Goal: Complete application form: Complete application form

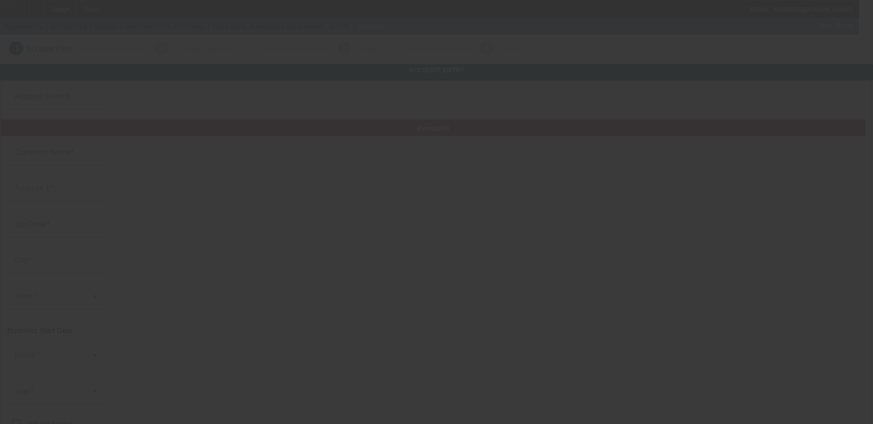
type input "Digital Communication Solutions"
type input "[STREET_ADDRESS][PERSON_NAME]"
type input "48390"
type input "[GEOGRAPHIC_DATA]"
type input "[PHONE_NUMBER]"
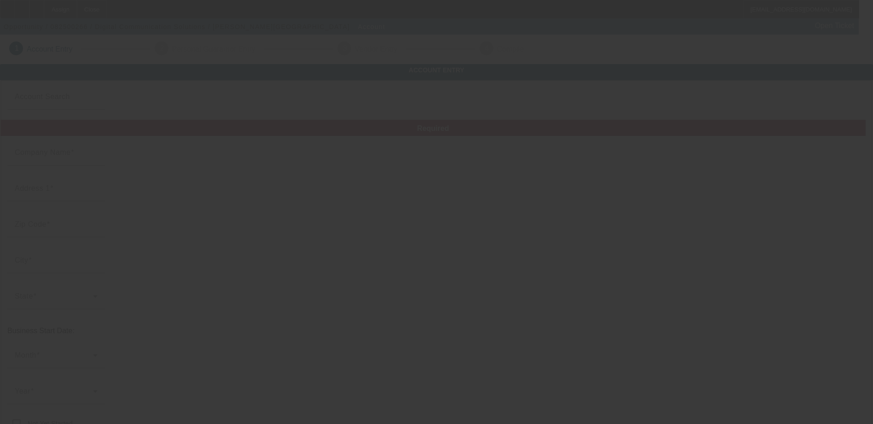
type input "Ste 103"
type input "kentculp@yahoo.com"
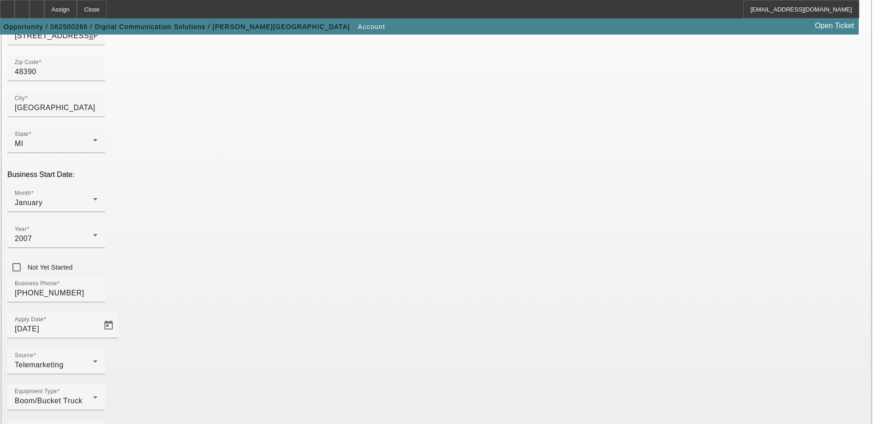
scroll to position [157, 0]
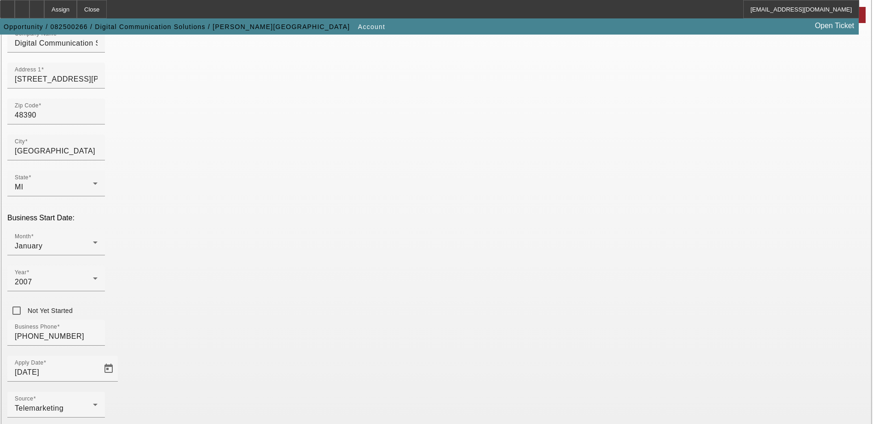
scroll to position [19, 0]
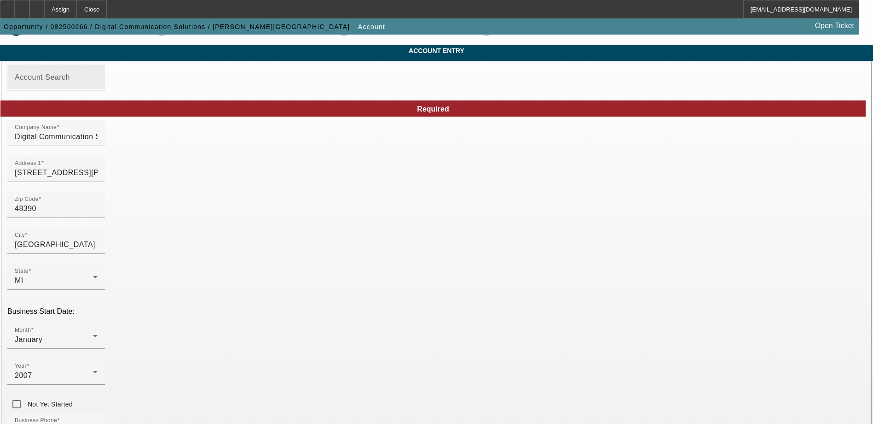
click at [98, 87] on input "Account Search" at bounding box center [56, 81] width 83 height 11
paste input "208057811"
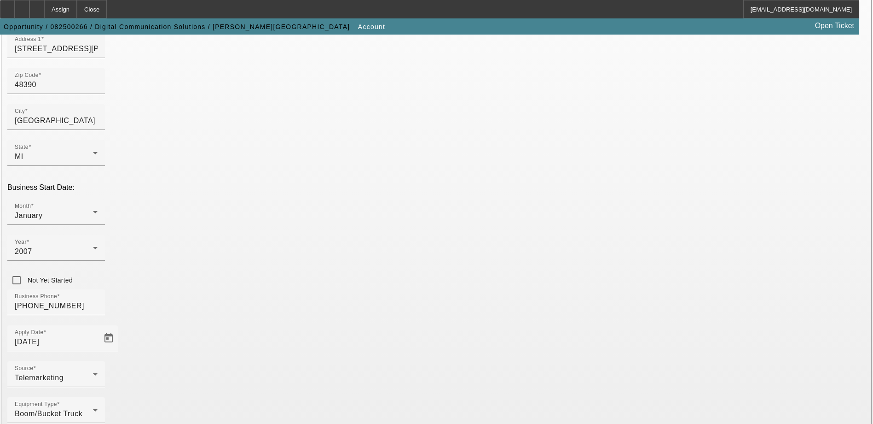
scroll to position [157, 0]
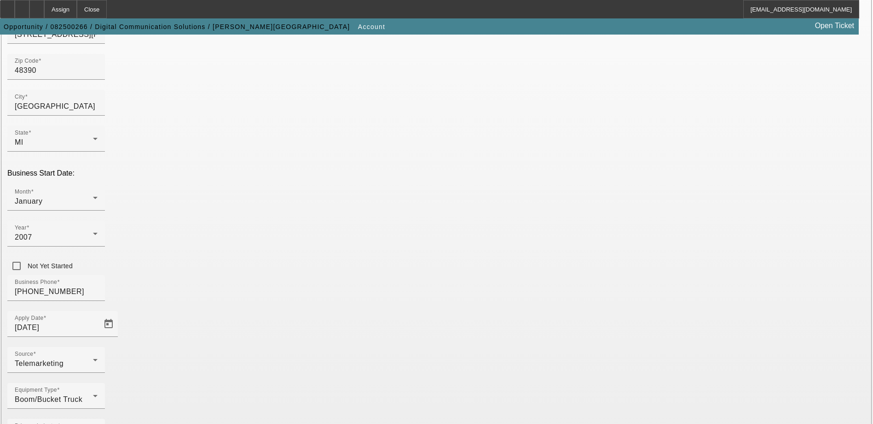
type input "208057811"
drag, startPoint x: 514, startPoint y: 87, endPoint x: 446, endPoint y: 87, distance: 68.6
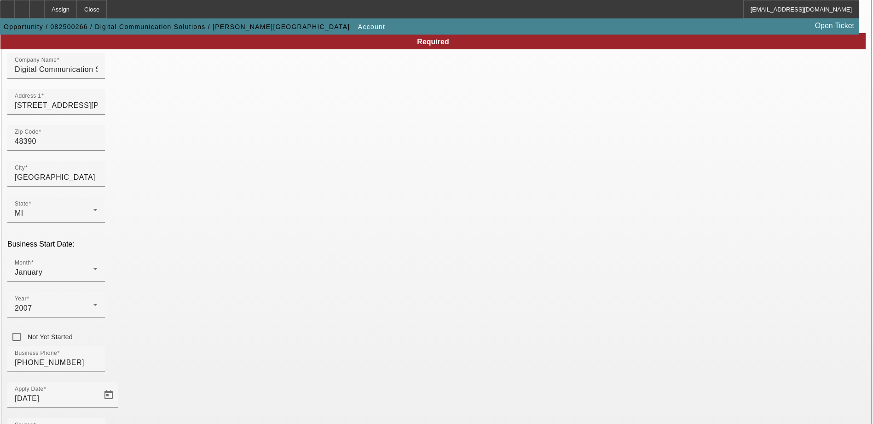
scroll to position [65, 0]
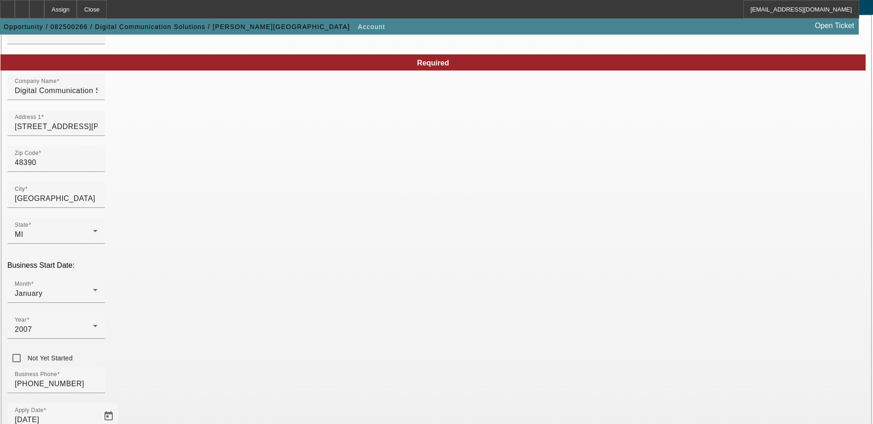
paste input "'kent@technologiesbydcs.com'"
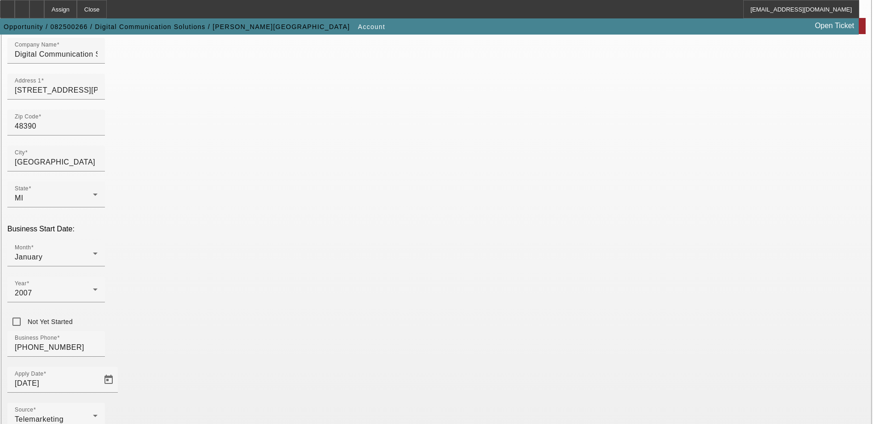
scroll to position [157, 0]
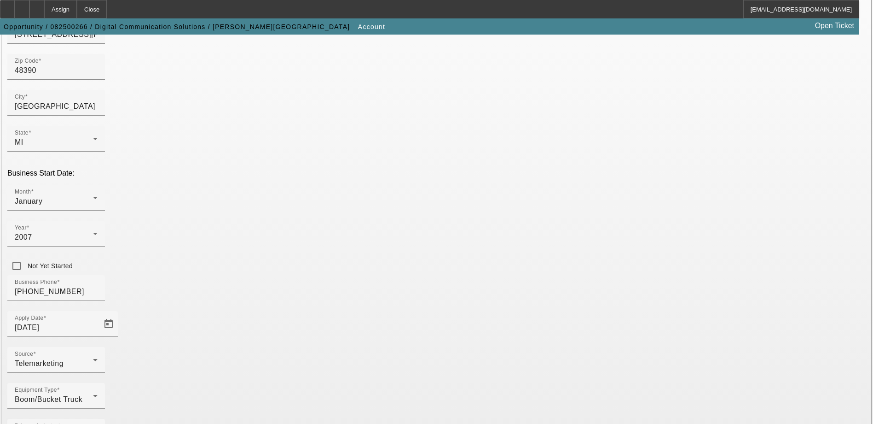
type input "[EMAIL_ADDRESS][DOMAIN_NAME]"
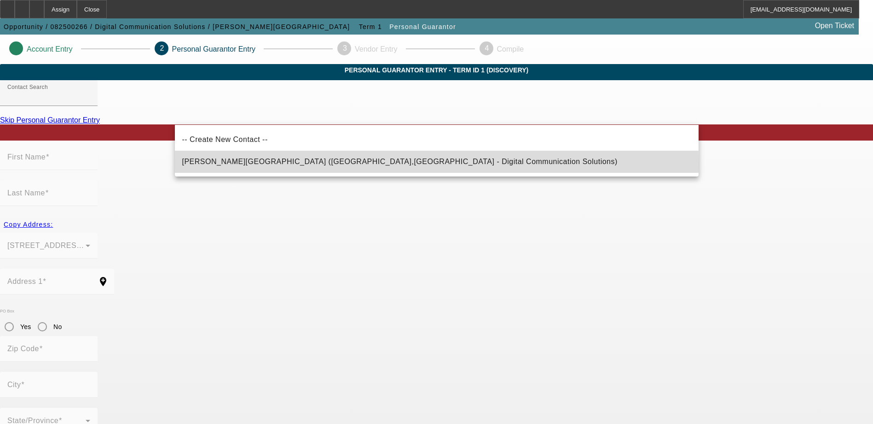
click at [233, 164] on span "Culp, Kent (Walled Lake,MI - Digital Communication Solutions)" at bounding box center [400, 161] width 436 height 8
type input "Culp, Kent (Walled Lake,MI - Digital Communication Solutions)"
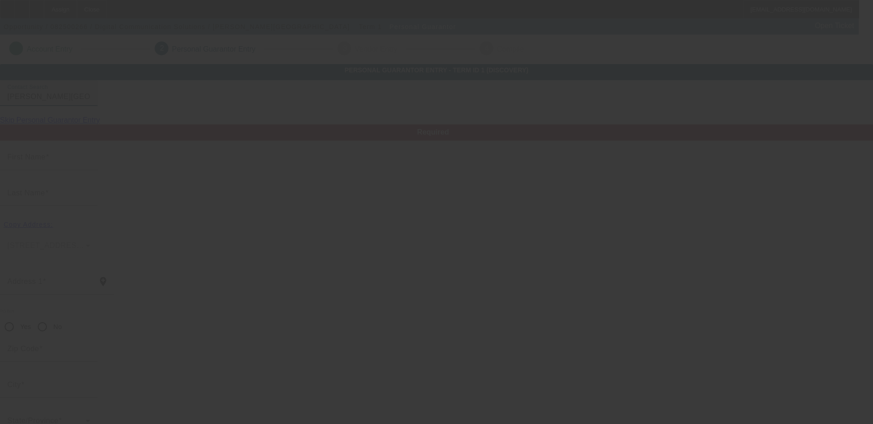
type input "Kent"
type input "Culp"
type input "2152 Mentone Street"
radio input "true"
type input "48390"
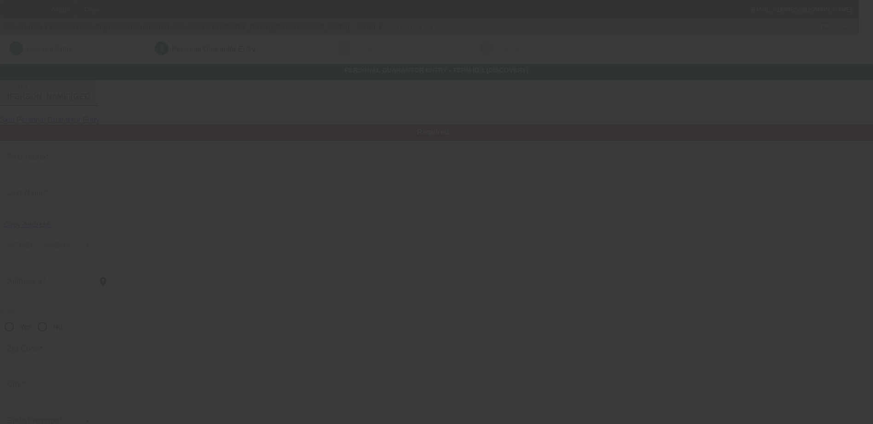
type input "Walled Lake"
type input "[PHONE_NUMBER]"
type input "100"
type input "374-86-8163"
type input "[EMAIL_ADDRESS][DOMAIN_NAME]"
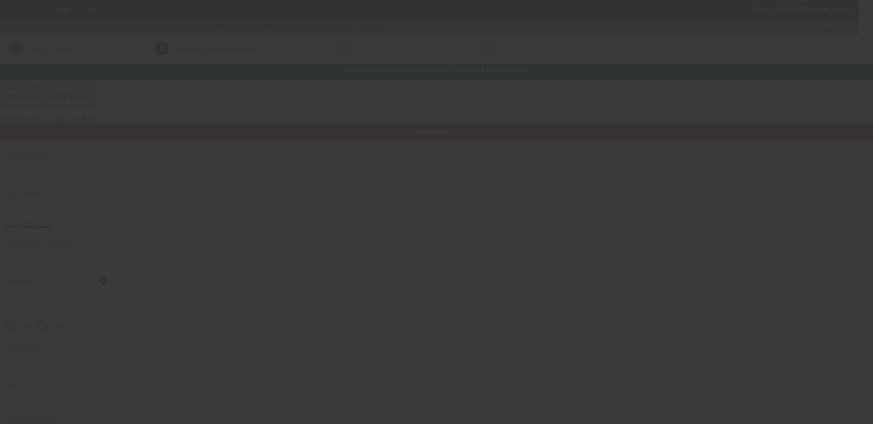
type input "[PHONE_NUMBER]"
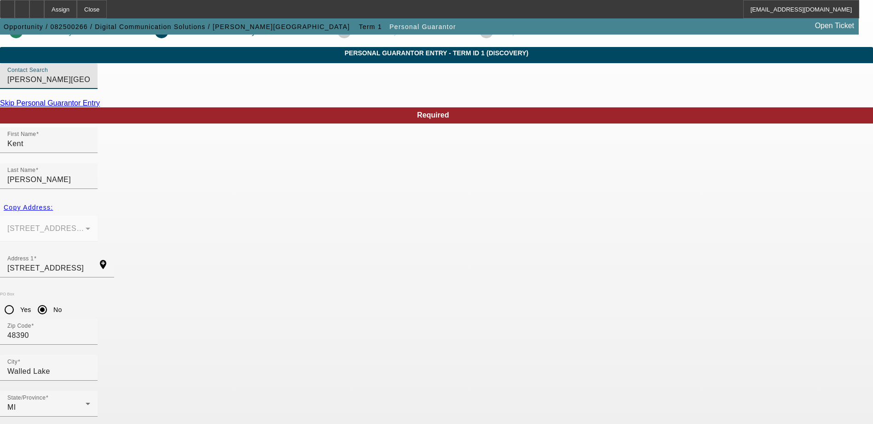
scroll to position [27, 0]
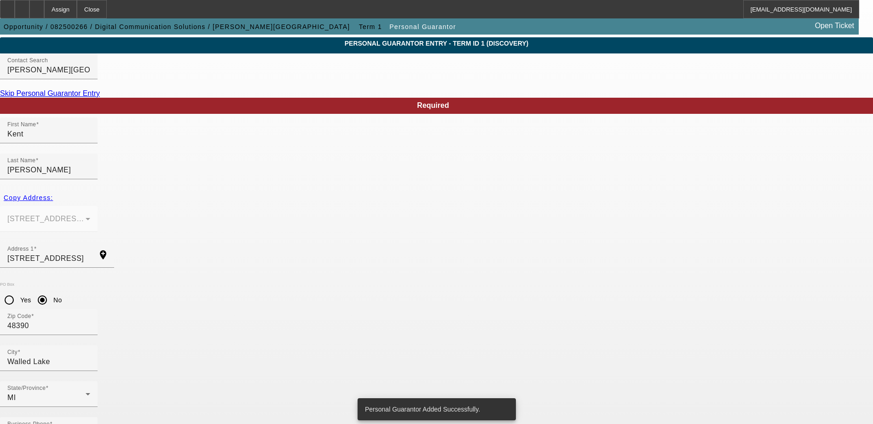
scroll to position [0, 0]
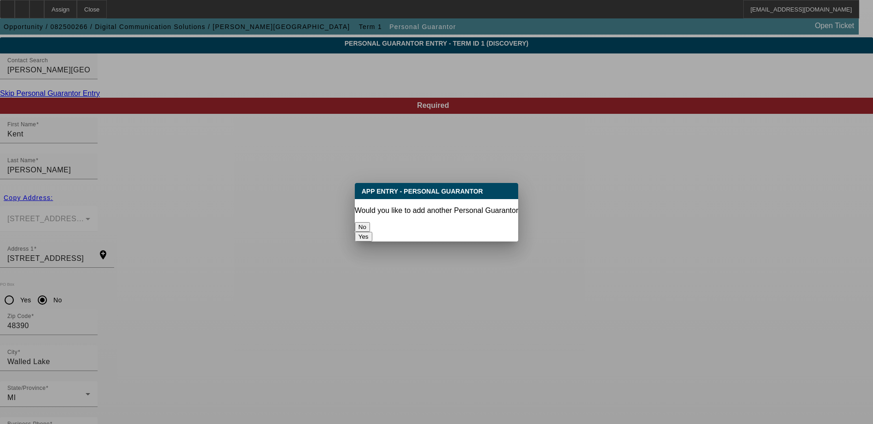
click at [370, 222] on button "No" at bounding box center [362, 227] width 15 height 10
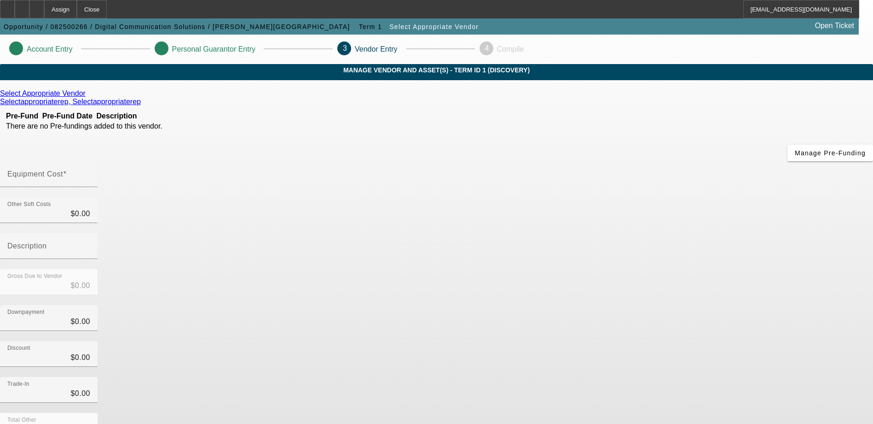
click at [141, 103] on link "Selectappropriaterep, Selectappropriaterep" at bounding box center [70, 102] width 141 height 8
click at [795, 157] on span "Manage Pre-Funding" at bounding box center [830, 152] width 71 height 7
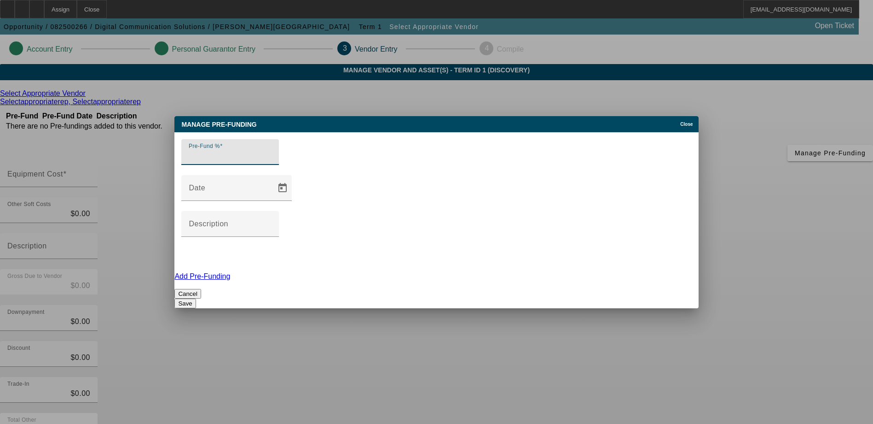
click at [689, 127] on div "Close" at bounding box center [688, 121] width 20 height 11
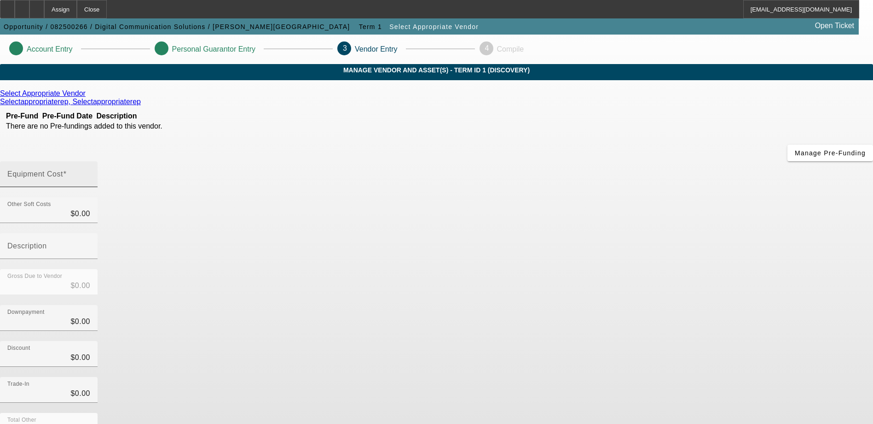
click at [90, 172] on input "Equipment Cost" at bounding box center [48, 177] width 83 height 11
type input "1"
type input "$1.00"
type input "10"
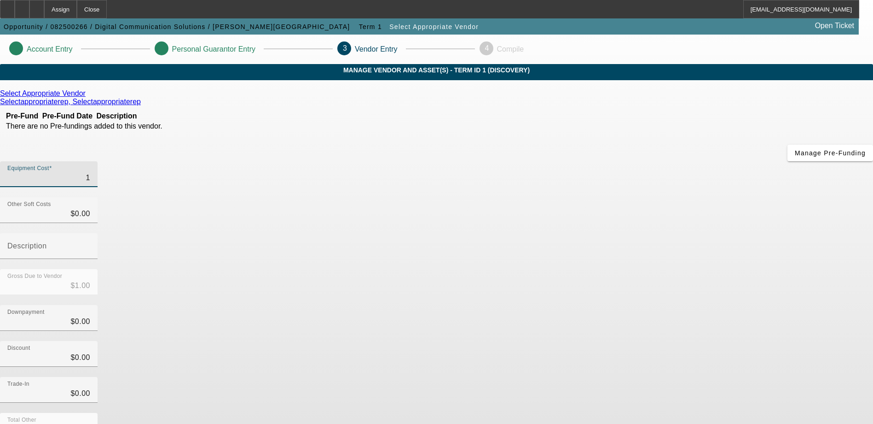
type input "$10.00"
type input "100"
type input "$100.00"
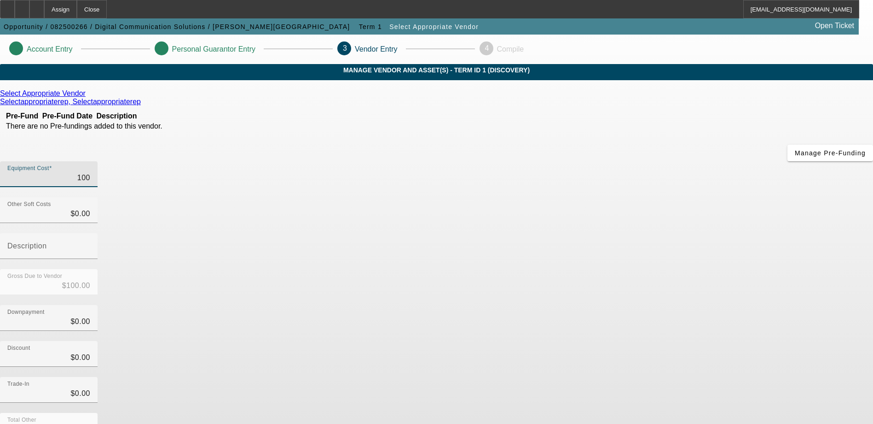
type input "1000"
type input "$1,000.00"
type input "10000"
type input "$10,000.00"
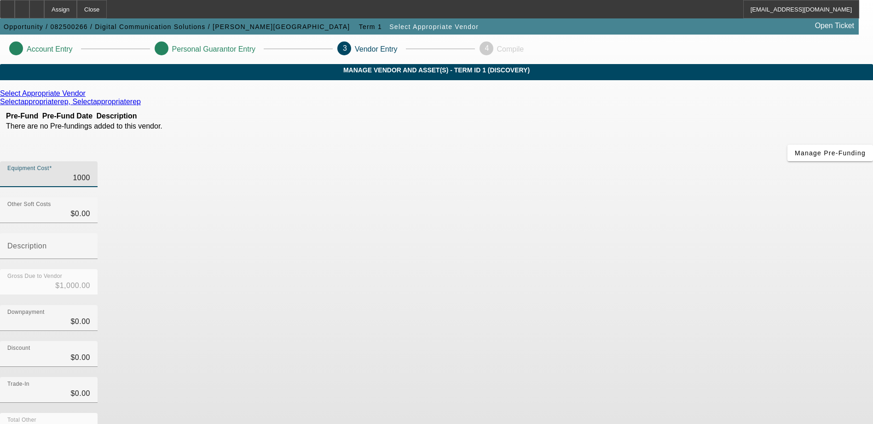
type input "$10,000.00"
type input "100000"
type input "$100,000.00"
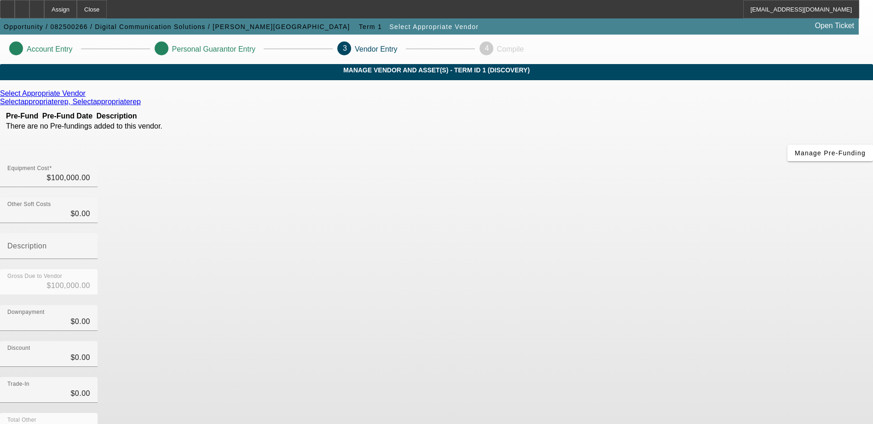
click at [628, 269] on div "Gross Due to Vendor $100,000.00" at bounding box center [436, 287] width 873 height 36
click at [86, 98] on link "Select Appropriate Vendor" at bounding box center [43, 93] width 86 height 8
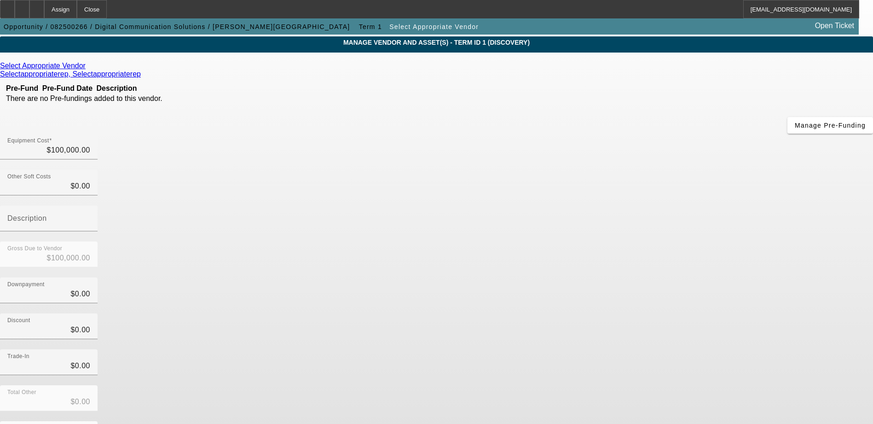
scroll to position [43, 0]
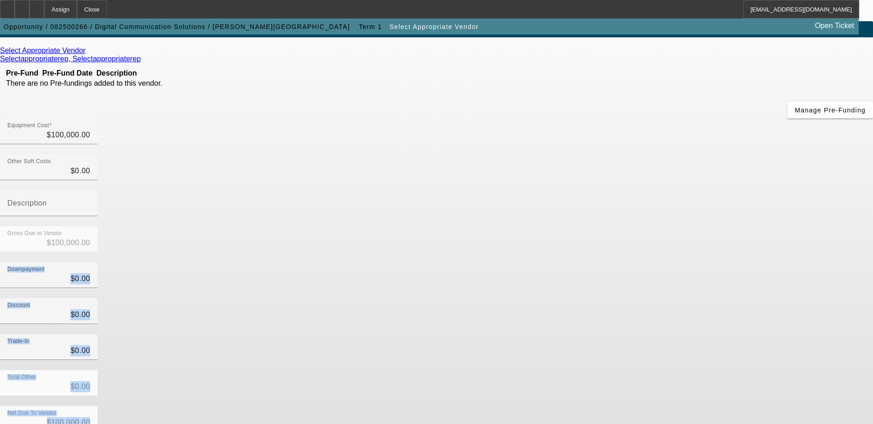
drag, startPoint x: 669, startPoint y: 377, endPoint x: 725, endPoint y: 225, distance: 162.1
click at [725, 225] on app-vendor-asset-manage "Account Entry Personal Guarantor Entry 3 Vendor Entry 4 Compile MANAGE VENDOR A…" at bounding box center [436, 249] width 873 height 514
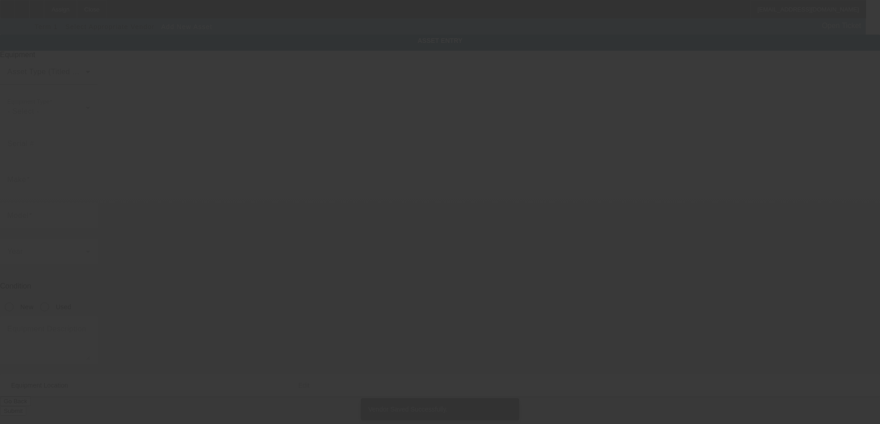
type input "1006 Benstein Rd"
type input "Ste 103"
type input "Commerce Township"
type input "48390"
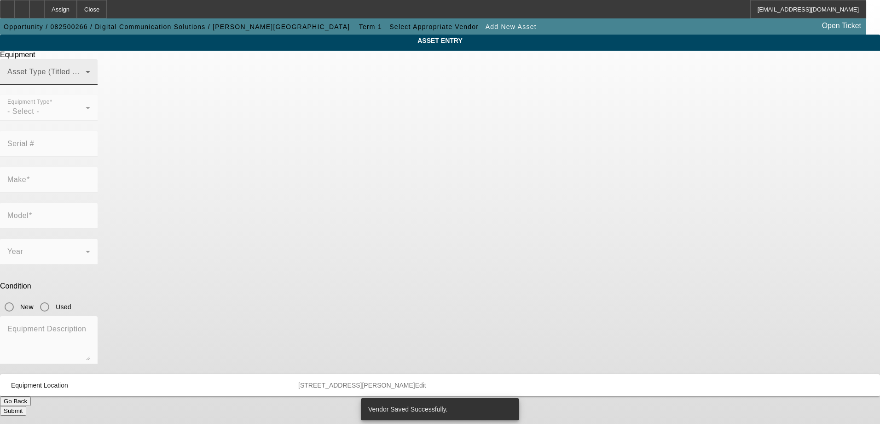
click at [90, 85] on div "Asset Type (Titled or Non-Titled)" at bounding box center [48, 72] width 83 height 26
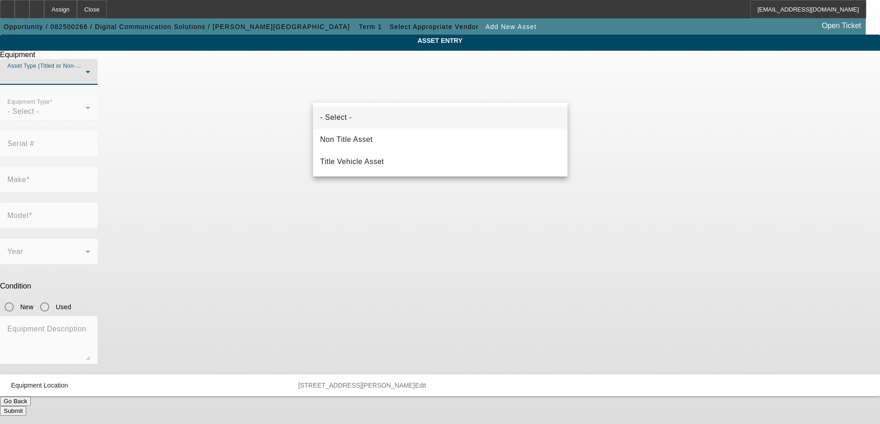
drag, startPoint x: 404, startPoint y: 85, endPoint x: 400, endPoint y: 87, distance: 5.0
click at [402, 85] on div at bounding box center [440, 212] width 880 height 424
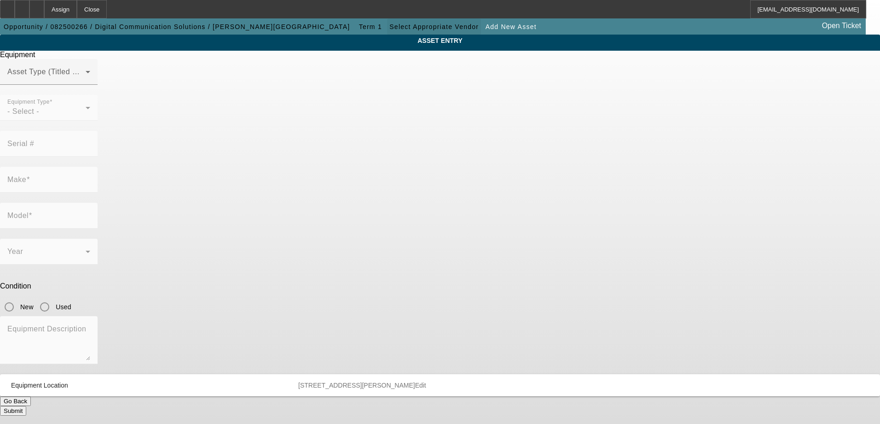
click at [390, 25] on span "Select Appropriate Vendor" at bounding box center [434, 26] width 89 height 7
click at [279, 48] on b "Select Appropriate Vendor" at bounding box center [296, 49] width 80 height 7
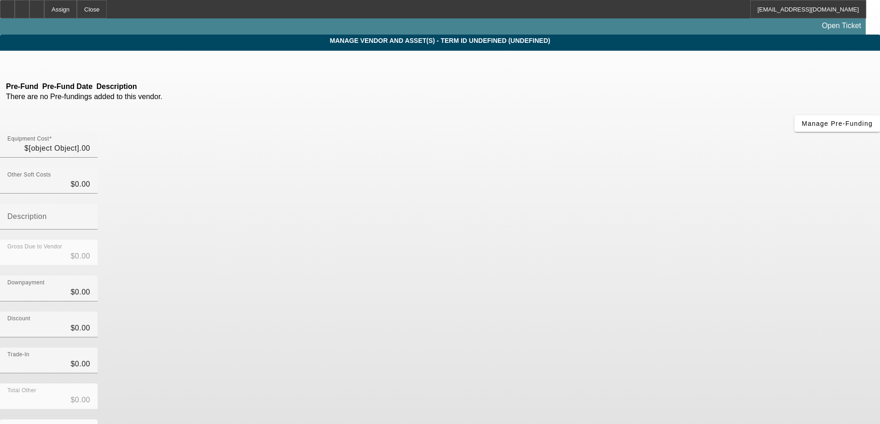
type input "$100,000.00"
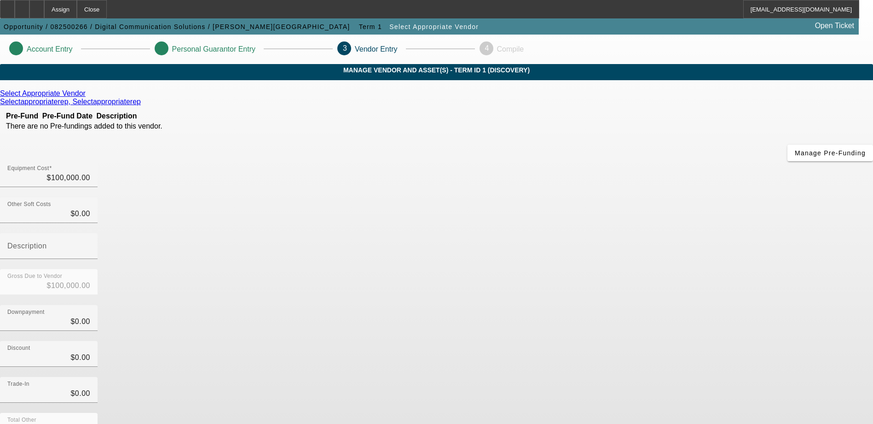
click at [88, 97] on icon at bounding box center [88, 93] width 0 height 8
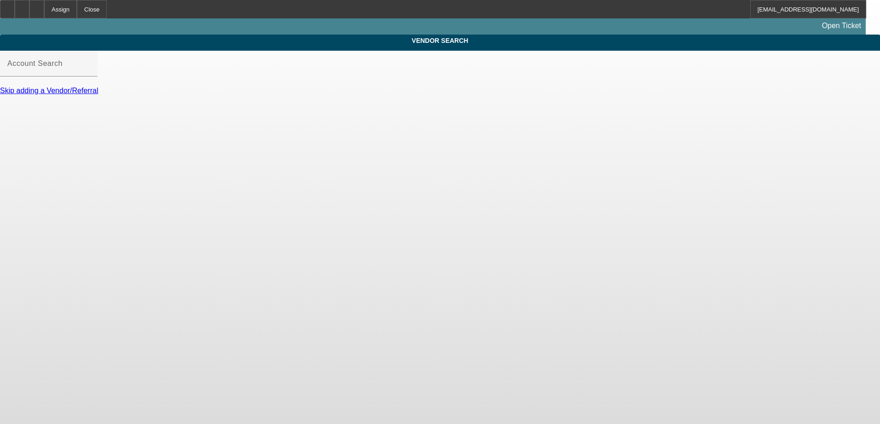
type input "Select Appropriate Vendor (Northbrook, IL) - Selectappropriaterep, Selectapprop…"
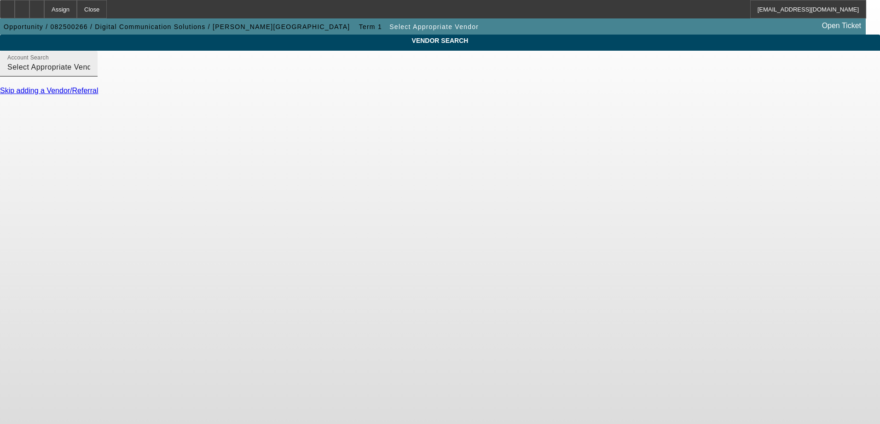
click at [90, 73] on input "Select Appropriate Vendor (Northbrook, IL) - Selectappropriaterep, Selectapprop…" at bounding box center [48, 67] width 83 height 11
drag, startPoint x: 431, startPoint y: 77, endPoint x: 153, endPoint y: 78, distance: 278.1
click at [153, 78] on div "VENDOR SEARCH Account Search Select Appropriate Vendor (Northbrook, IL) - Selec…" at bounding box center [440, 73] width 880 height 77
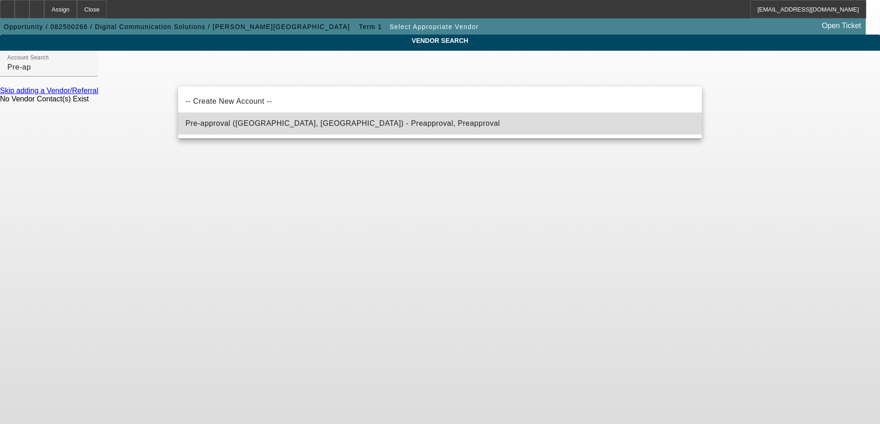
click at [280, 123] on span "Pre-approval (Northbrook, IL) - Preapproval, Preapproval" at bounding box center [343, 123] width 314 height 8
type input "Pre-approval (Northbrook, IL) - Preapproval, Preapproval"
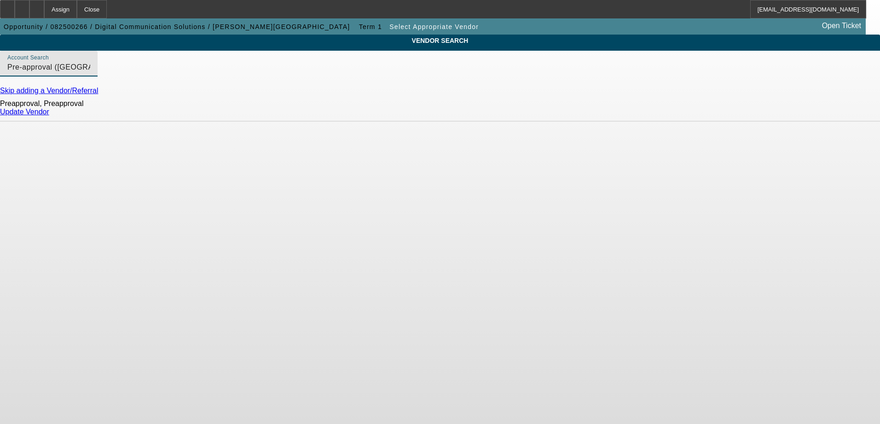
click at [49, 116] on link "Update Vendor" at bounding box center [24, 112] width 49 height 8
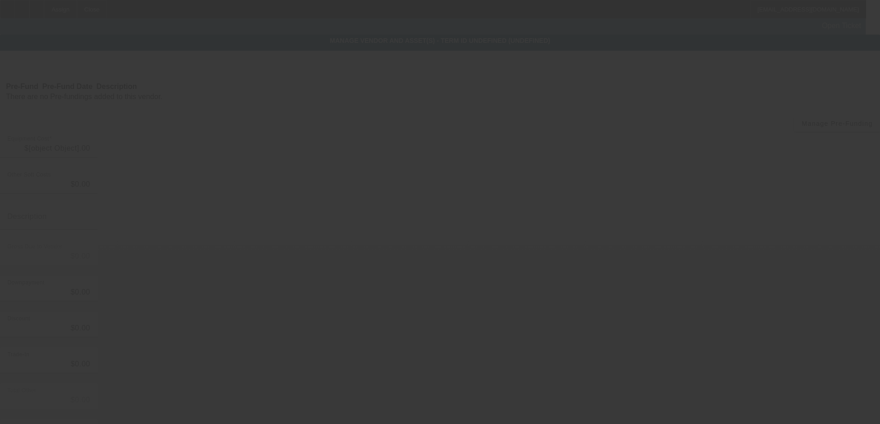
type input "$100,000.00"
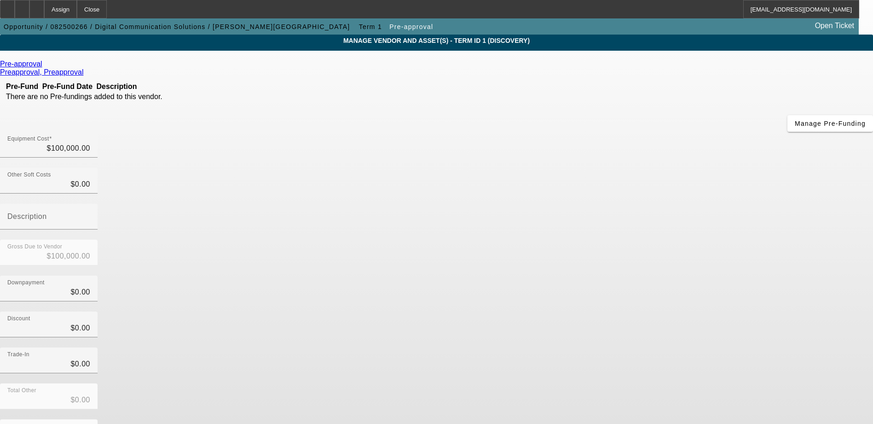
scroll to position [43, 0]
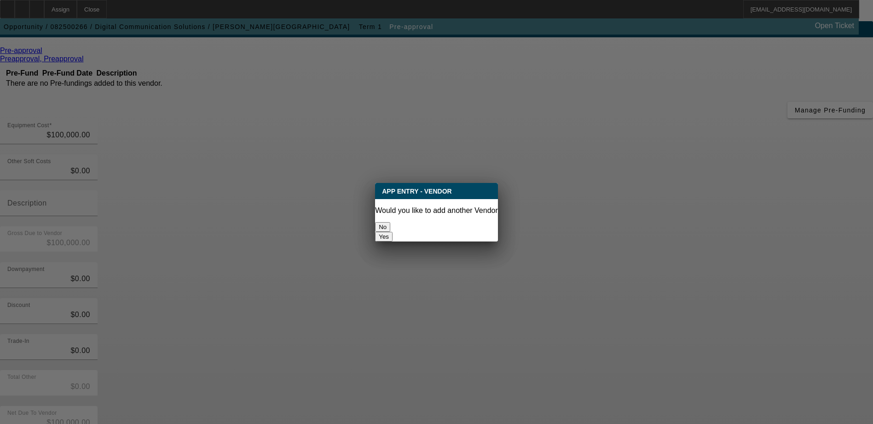
click at [390, 222] on button "No" at bounding box center [382, 227] width 15 height 10
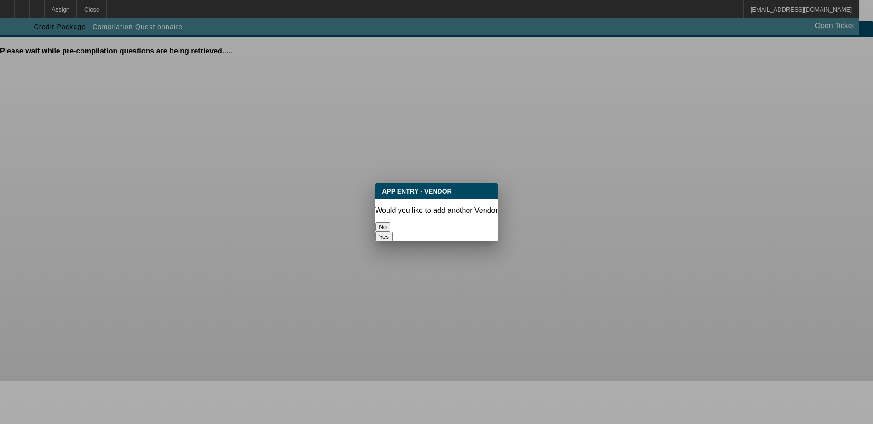
click at [390, 224] on button "No" at bounding box center [382, 227] width 15 height 10
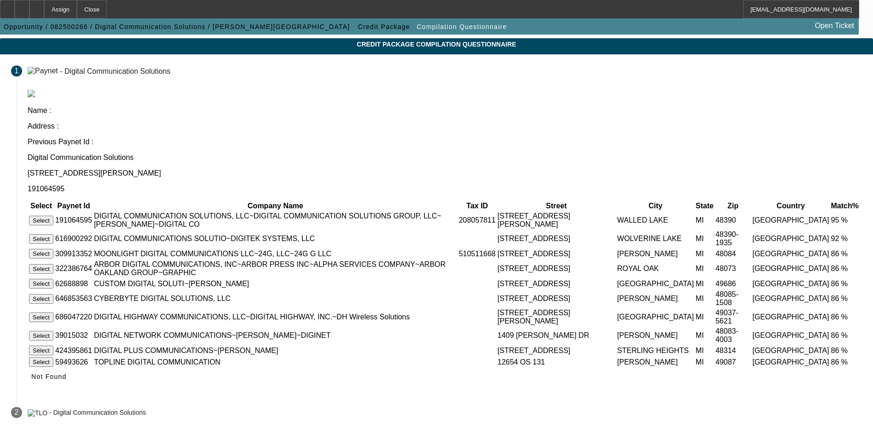
scroll to position [71, 0]
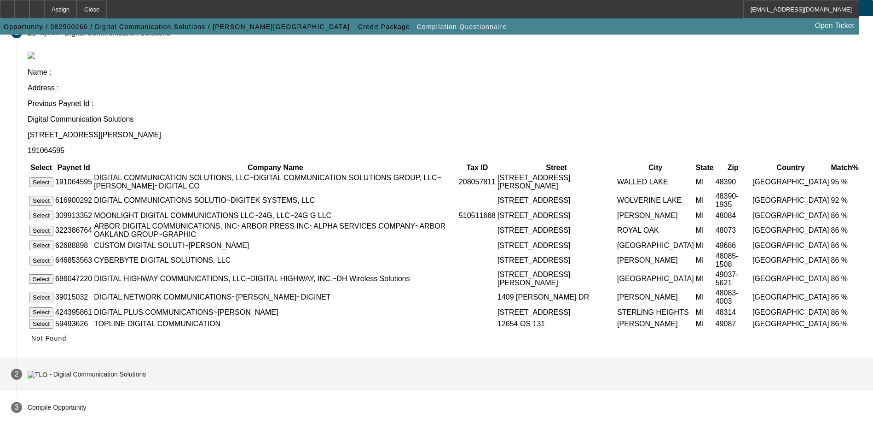
click at [146, 370] on div "- Digital Communication Solutions" at bounding box center [87, 374] width 118 height 8
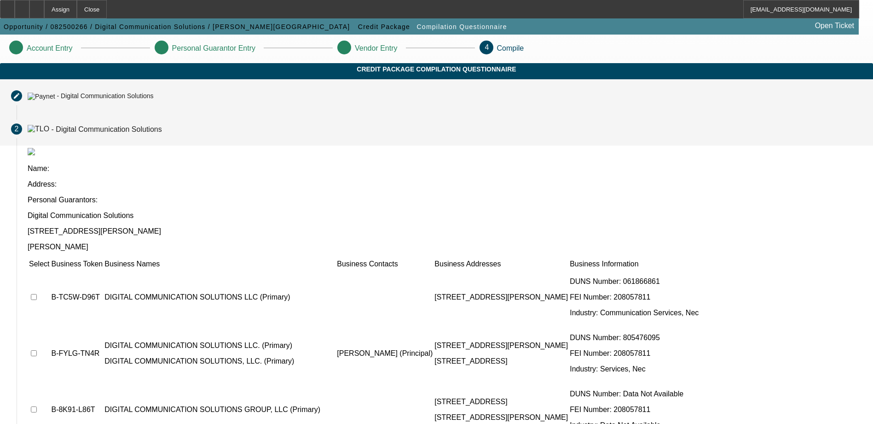
scroll to position [0, 0]
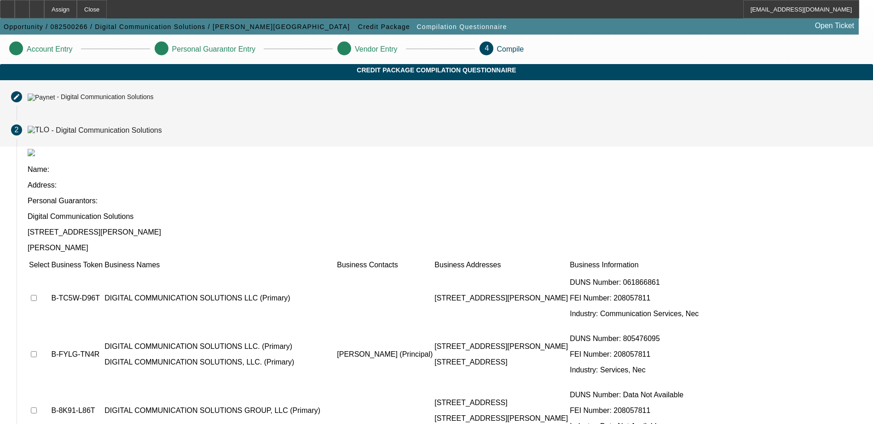
click at [55, 101] on img at bounding box center [42, 96] width 28 height 7
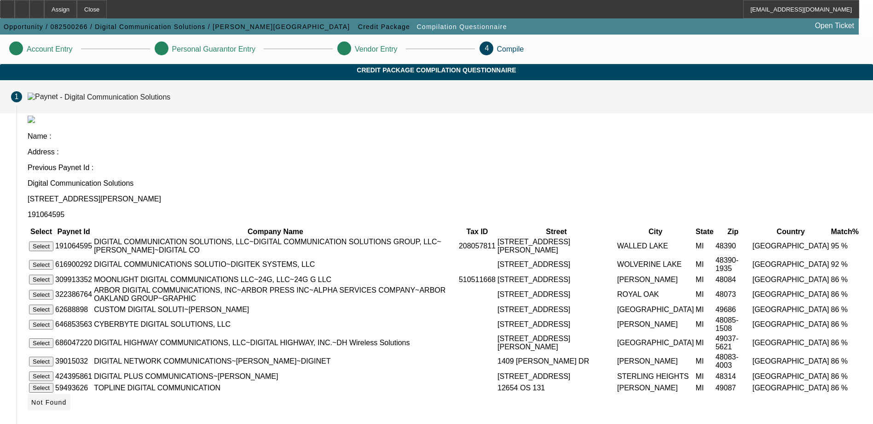
click at [67, 406] on span "Not Found" at bounding box center [48, 401] width 35 height 7
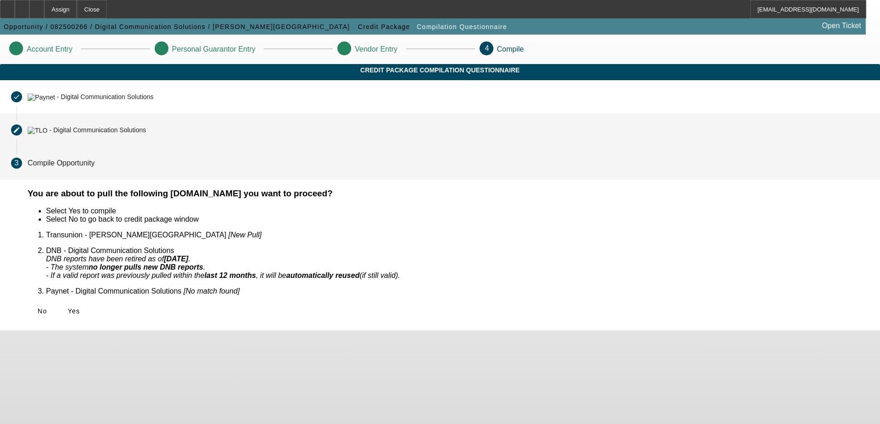
click at [146, 134] on div "- Digital Communication Solutions" at bounding box center [97, 130] width 97 height 7
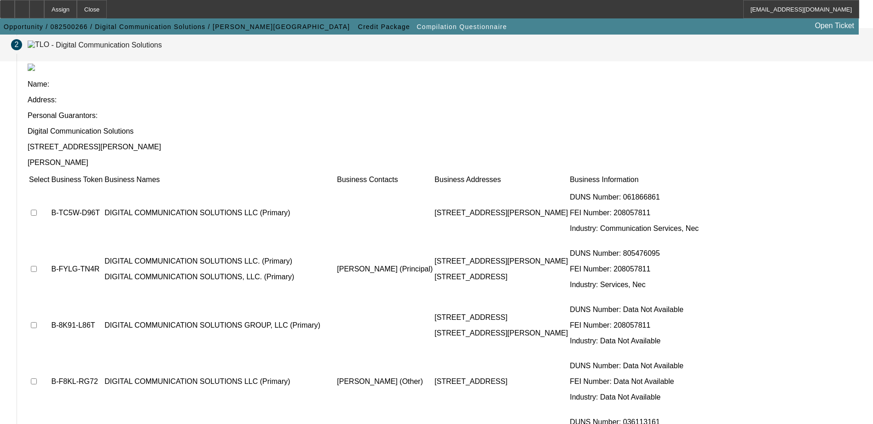
scroll to position [86, 0]
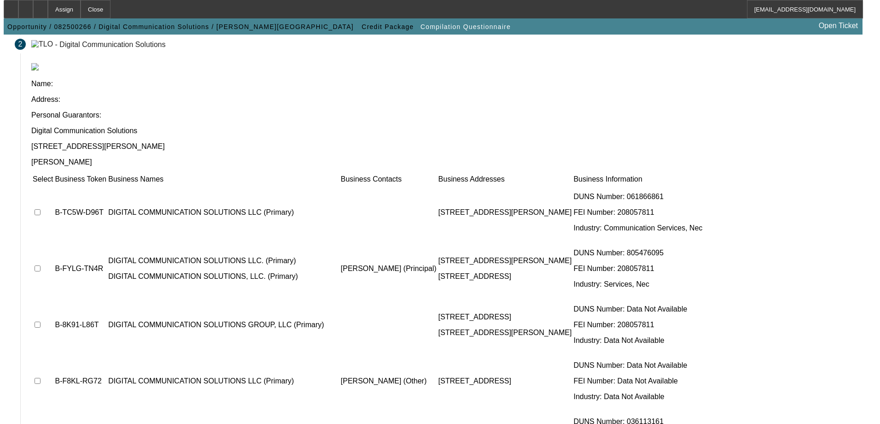
scroll to position [0, 0]
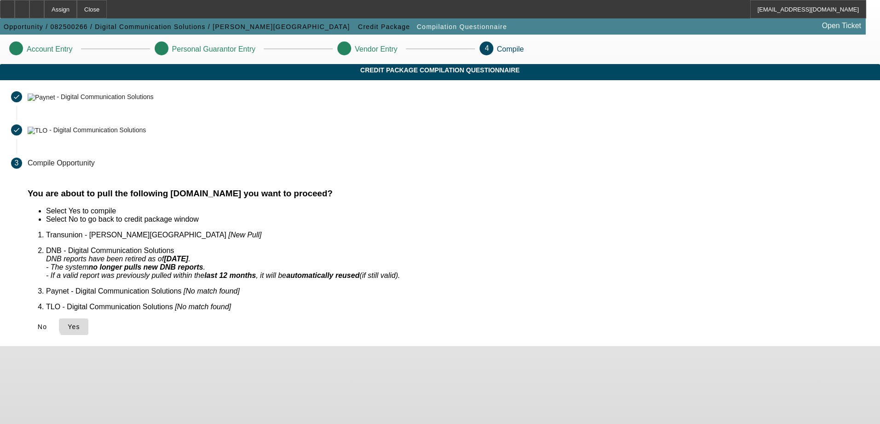
click at [80, 323] on span "Yes" at bounding box center [74, 326] width 12 height 7
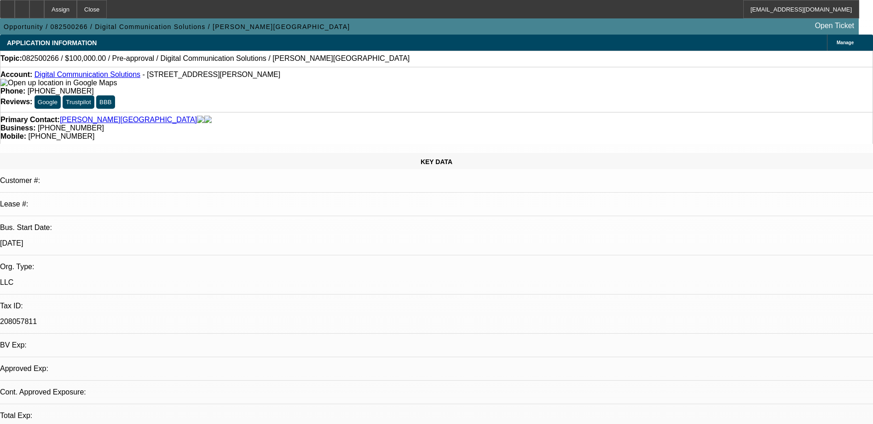
select select "0"
select select "2"
select select "0.1"
select select "1"
select select "2"
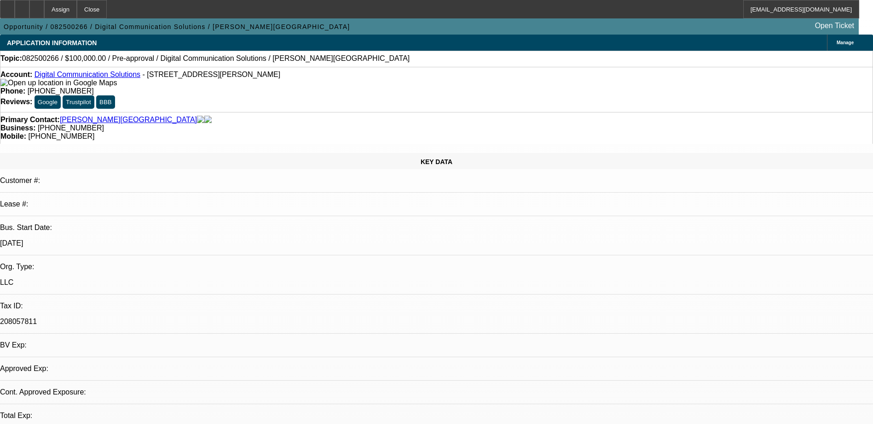
select select "4"
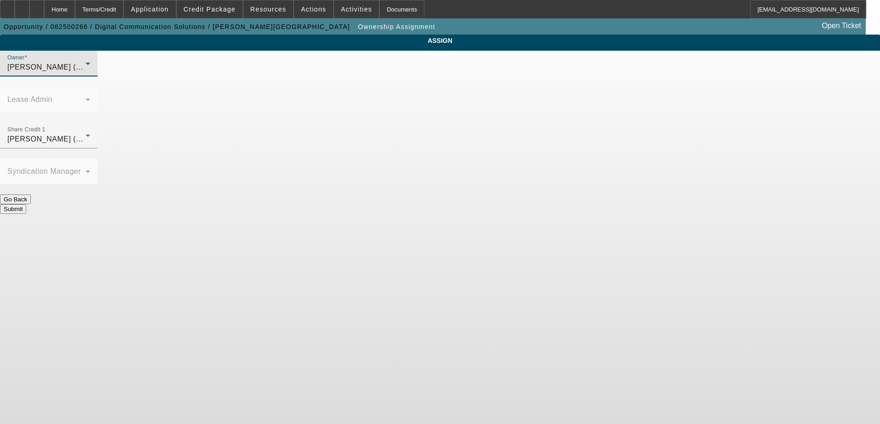
click at [86, 73] on div "O'Malley, Ryan (Lvl 1)" at bounding box center [46, 67] width 78 height 11
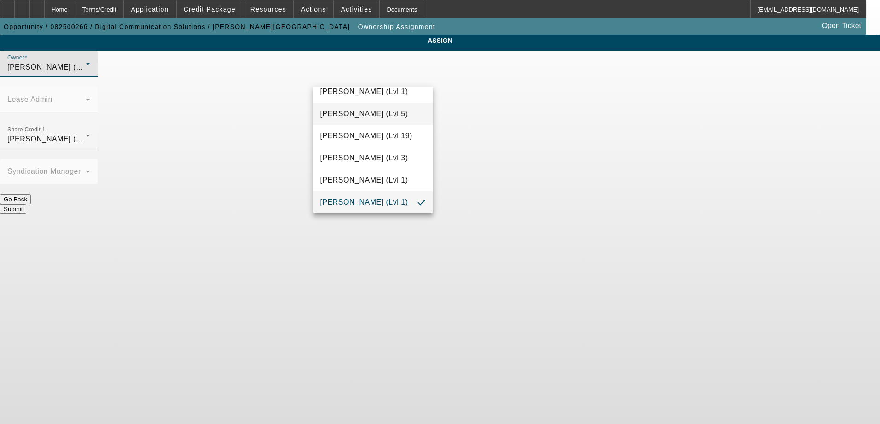
scroll to position [225, 0]
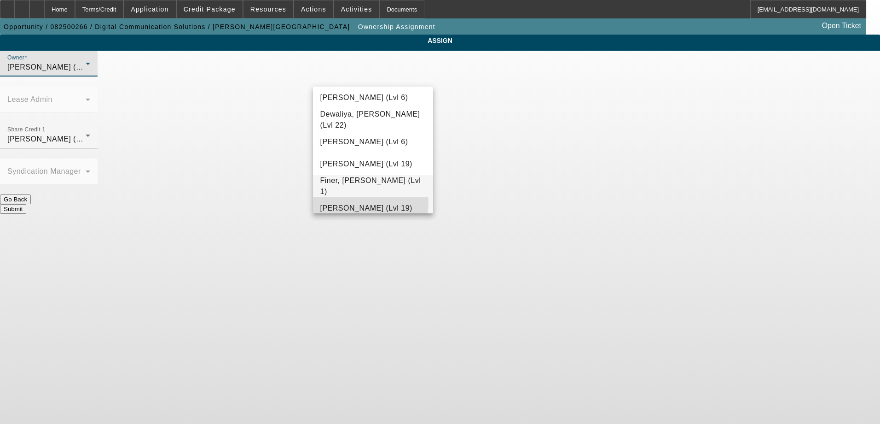
click at [368, 202] on mat-option "Fiumetto, Daniel (Lvl 19)" at bounding box center [373, 208] width 121 height 22
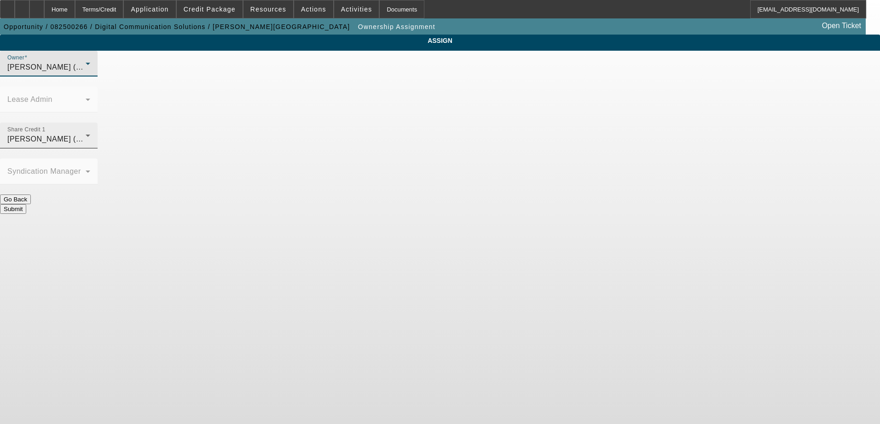
click at [99, 135] on span "Fiumetto, Daniel (Lvl 19)" at bounding box center [53, 139] width 92 height 8
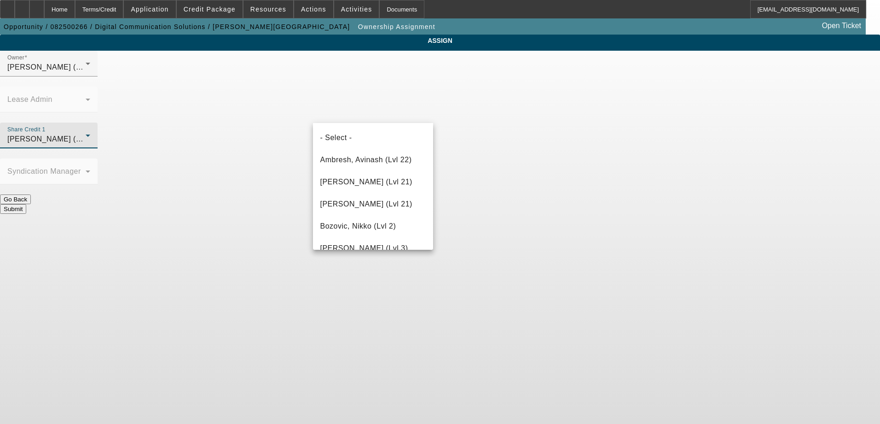
scroll to position [235, 0]
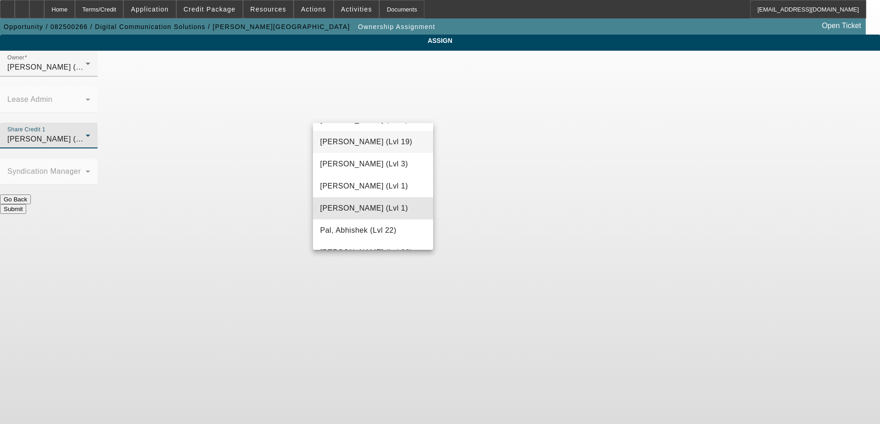
click at [374, 214] on span "O'Malley, Ryan (Lvl 1)" at bounding box center [364, 208] width 88 height 11
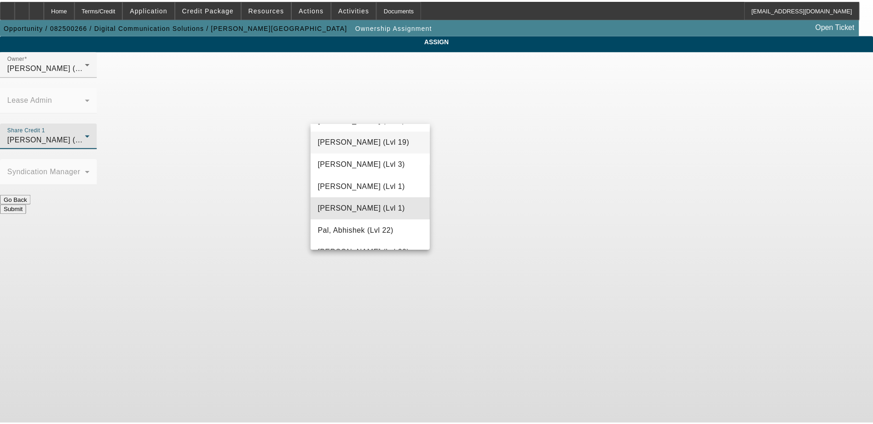
scroll to position [897, 0]
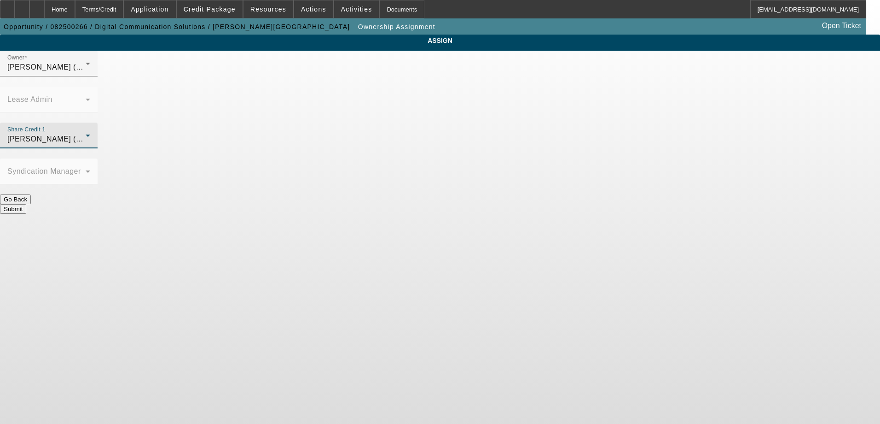
click at [26, 204] on button "Submit" at bounding box center [13, 209] width 26 height 10
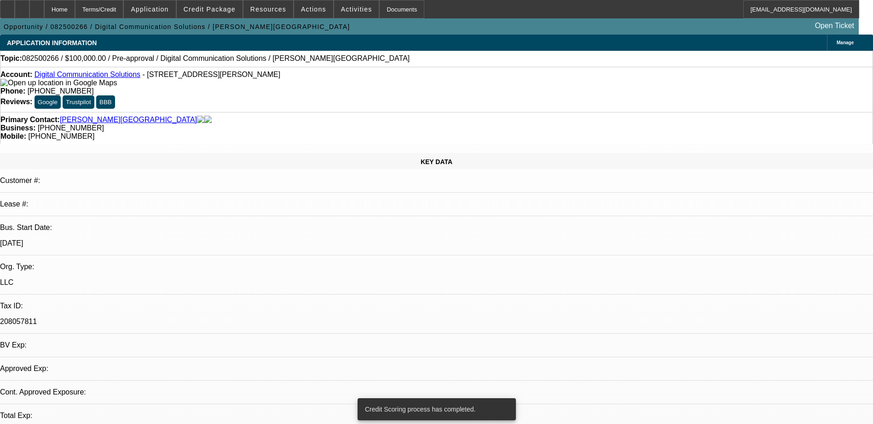
select select "0"
select select "2"
select select "0.1"
select select "4"
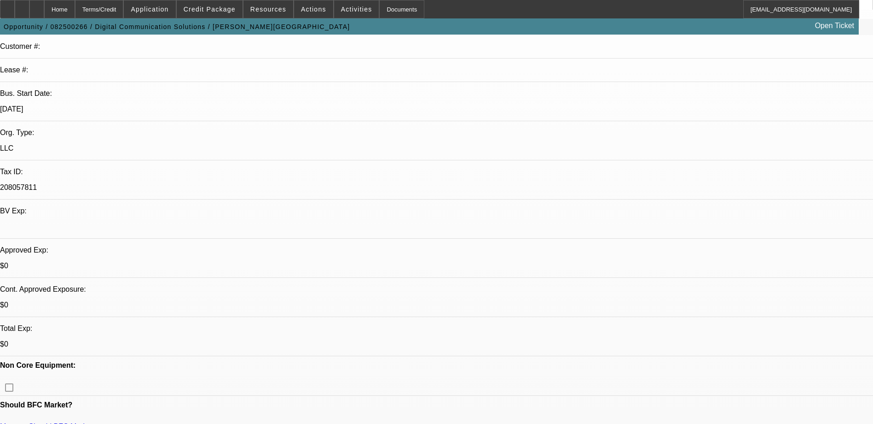
scroll to position [138, 0]
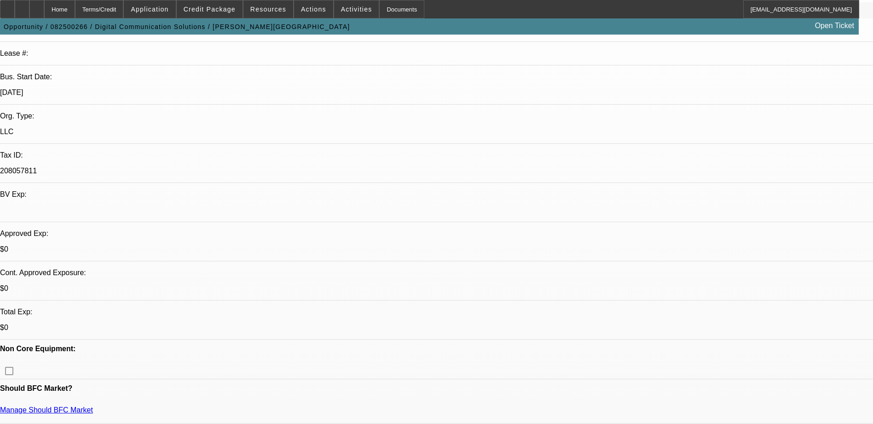
scroll to position [184, 0]
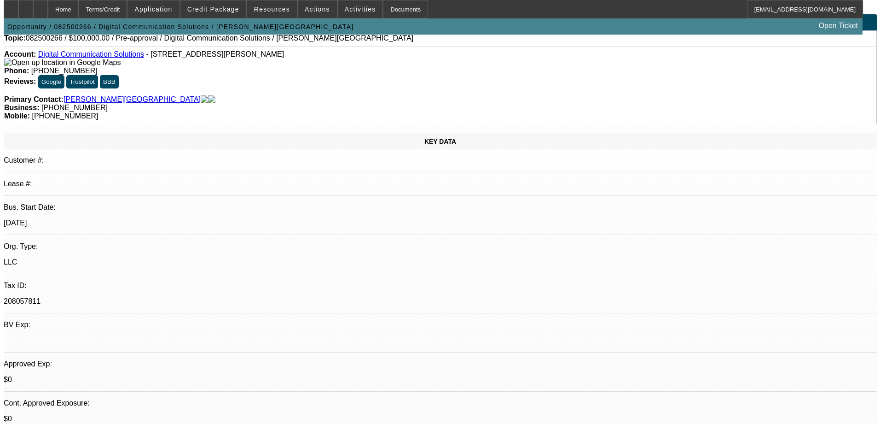
scroll to position [0, 0]
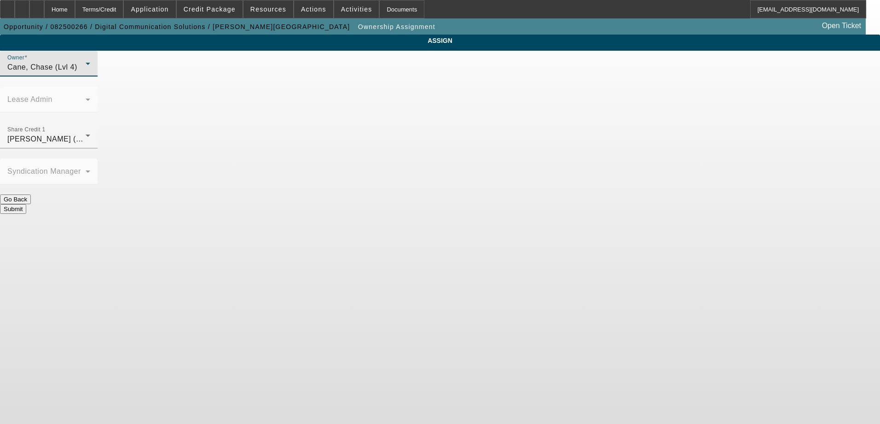
click at [77, 71] on span "Cane, Chase (Lvl 4)" at bounding box center [42, 67] width 70 height 8
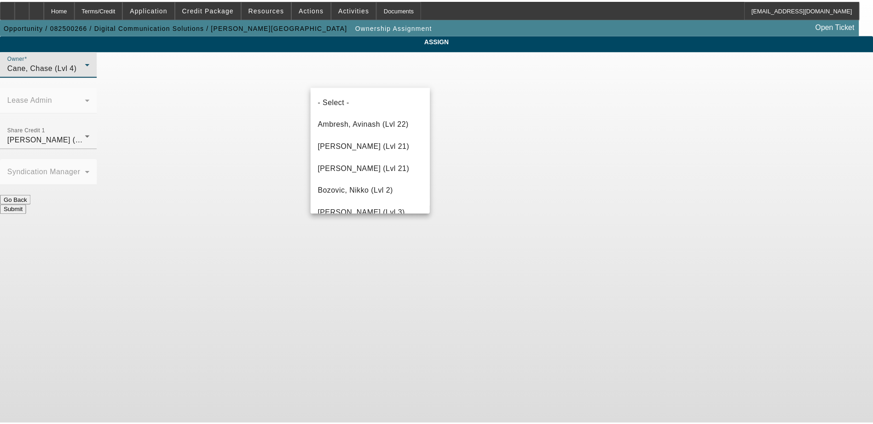
scroll to position [76, 0]
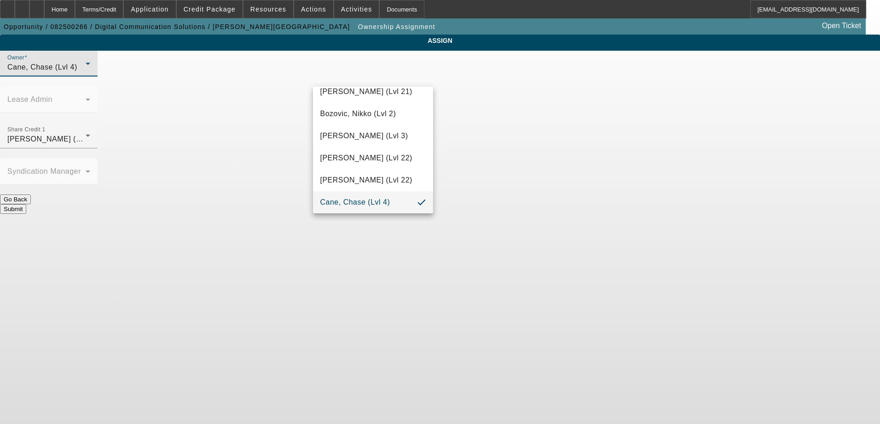
click at [251, 94] on div at bounding box center [440, 212] width 880 height 424
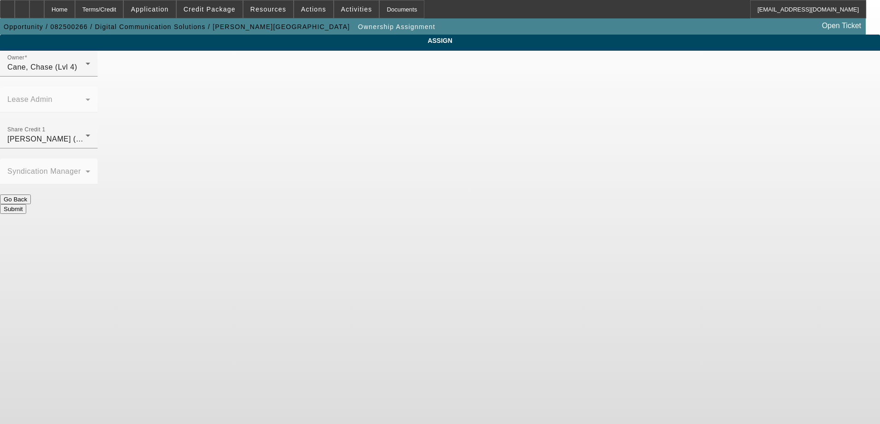
click at [26, 204] on button "Submit" at bounding box center [13, 209] width 26 height 10
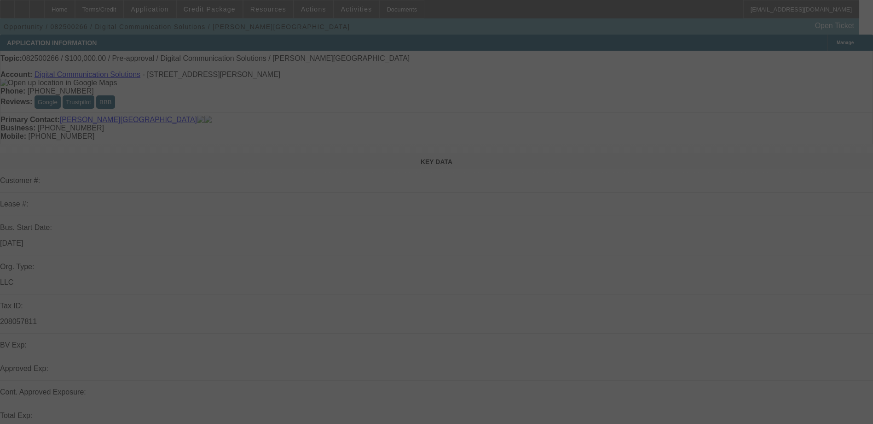
select select "0"
select select "2"
select select "0.1"
select select "4"
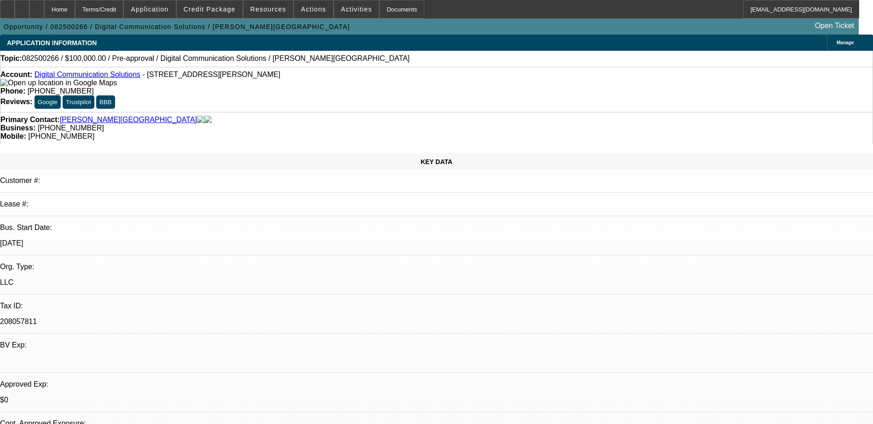
click at [265, 76] on span "- [STREET_ADDRESS][PERSON_NAME]" at bounding box center [212, 74] width 138 height 8
click at [278, 77] on div "Account: Digital Communication Solutions - 1006 Benstein Rd Ste 103, Commerce T…" at bounding box center [436, 78] width 873 height 17
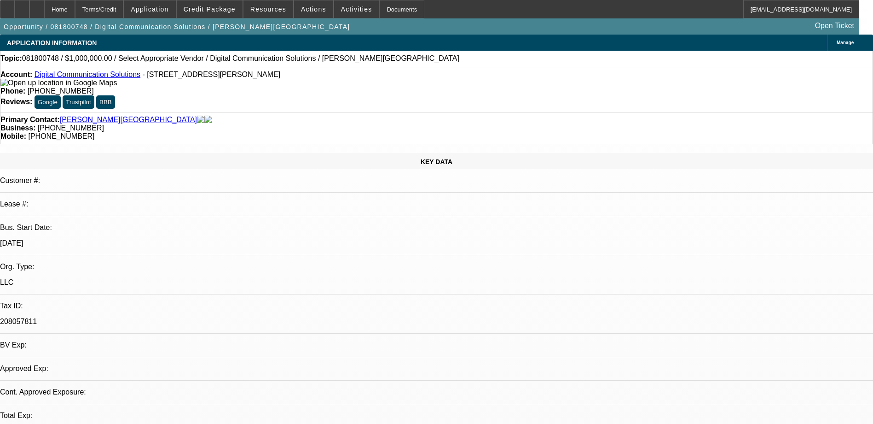
select select "0"
select select "2"
select select "0.1"
select select "1"
select select "2"
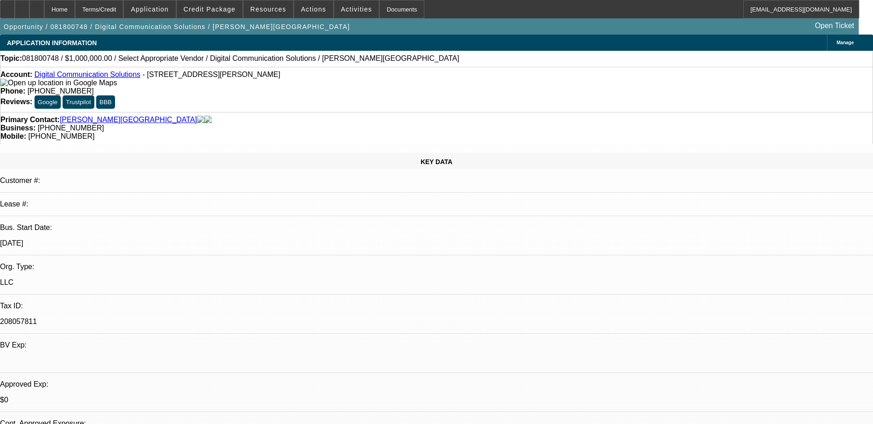
select select
